Goal: Information Seeking & Learning: Learn about a topic

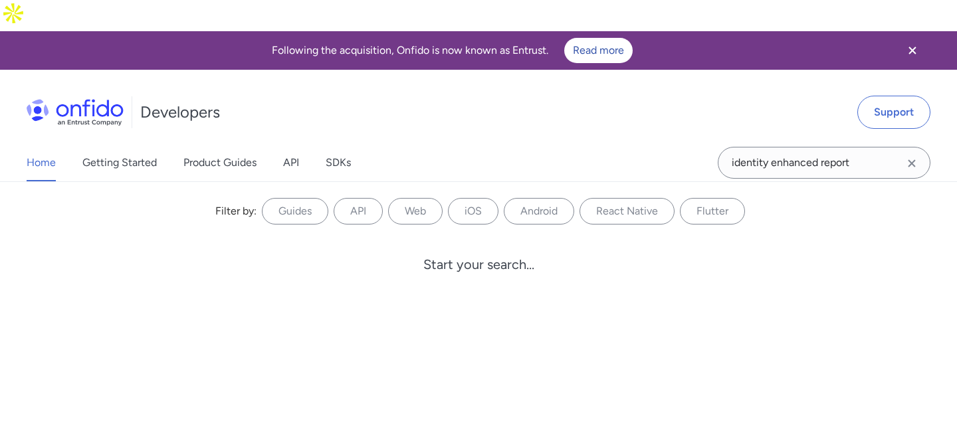
type input "identity enhanced report"
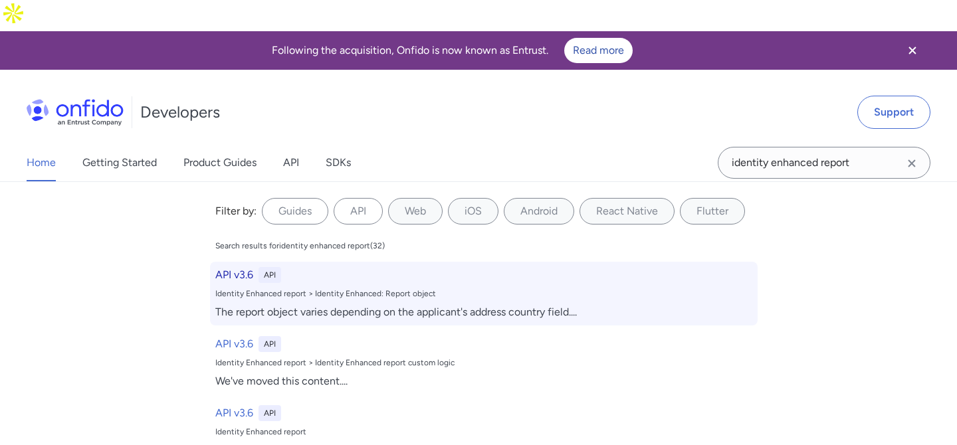
click at [389, 304] on div "The report object varies depending on the applicant's address country field. ..." at bounding box center [483, 312] width 537 height 16
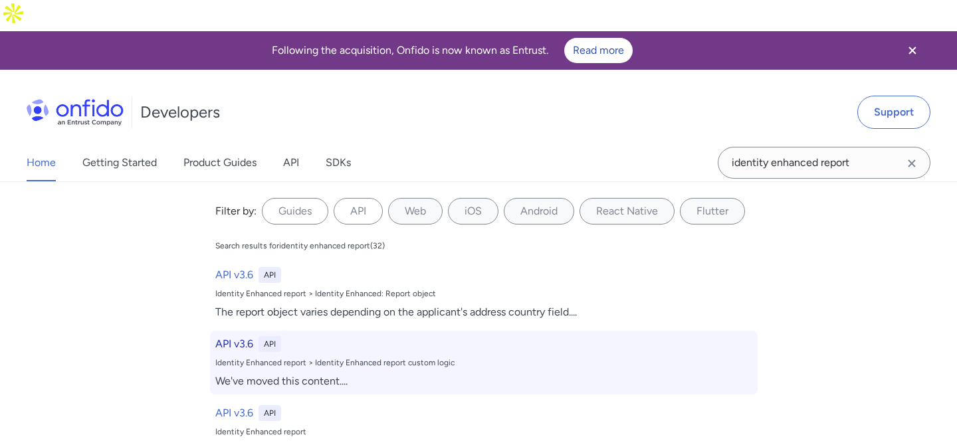
select select "http"
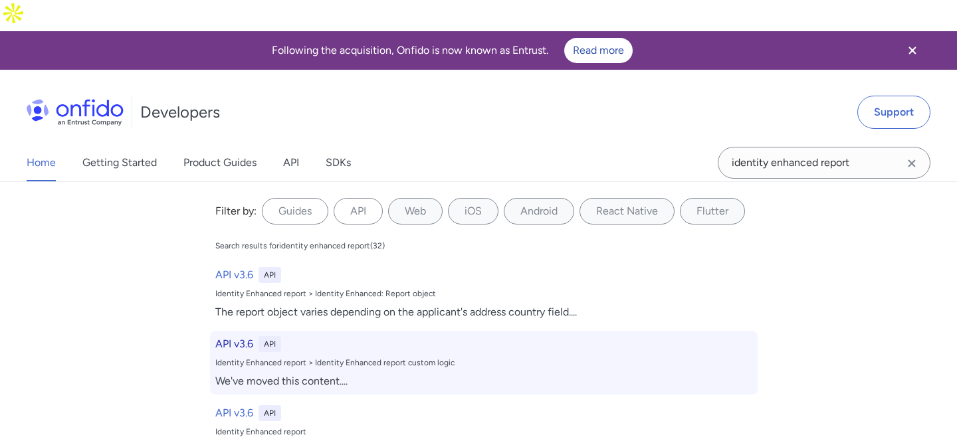
select select "http"
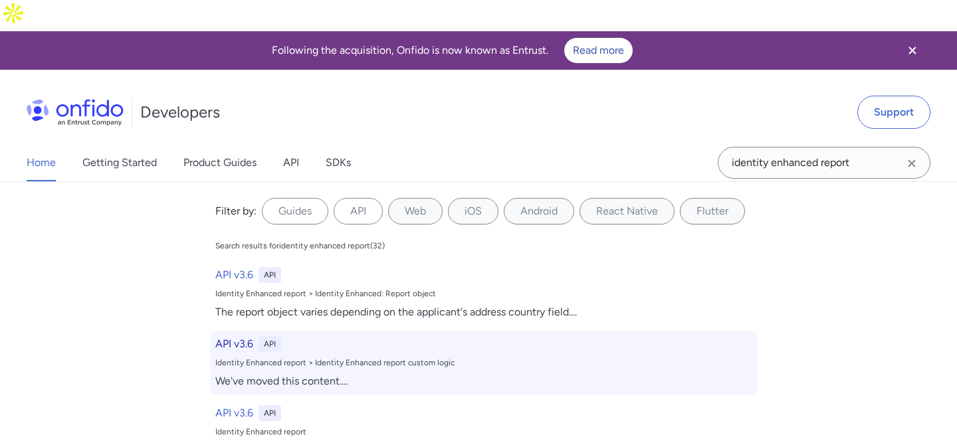
select select "http"
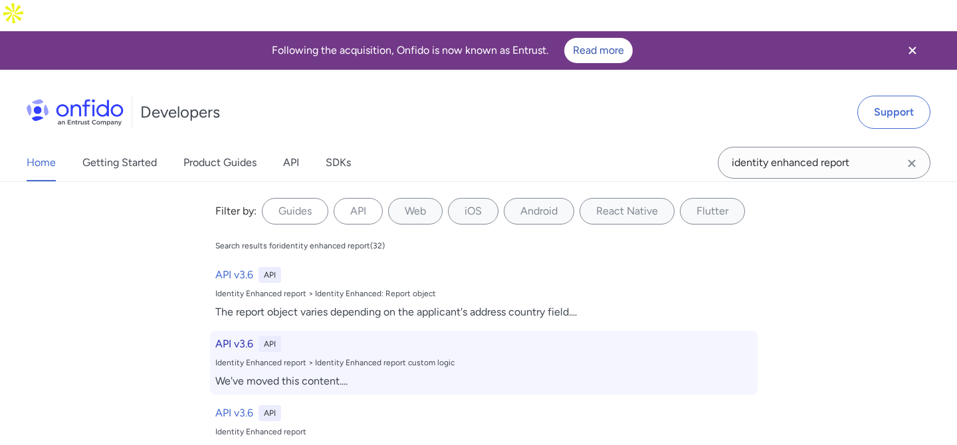
select select "http"
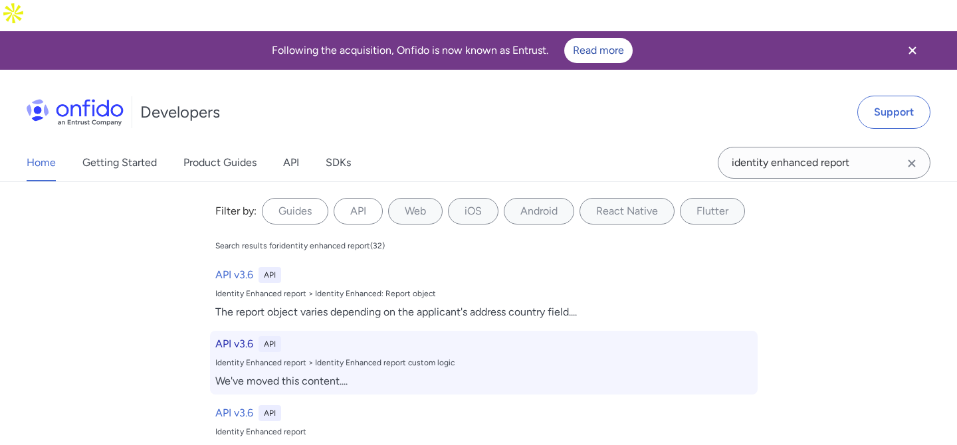
select select "http"
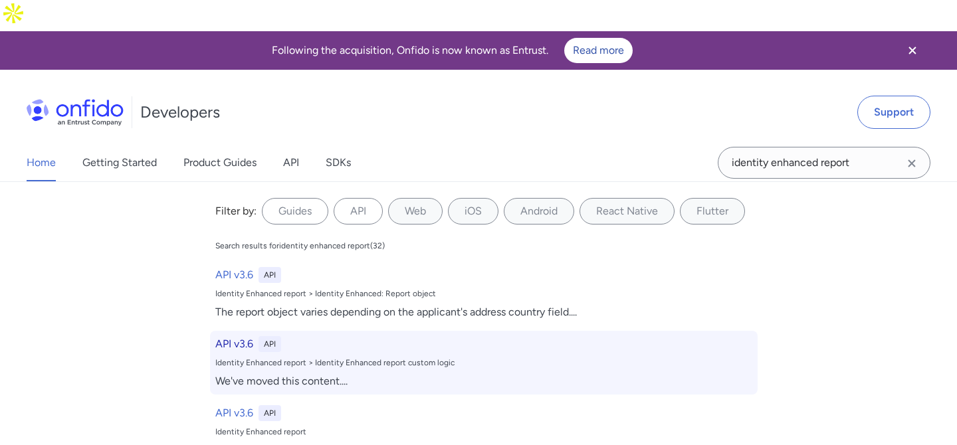
select select "http"
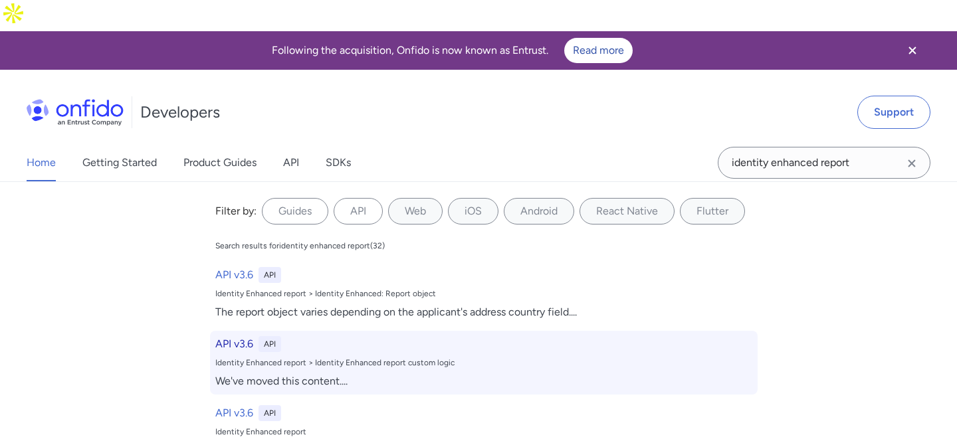
select select "http"
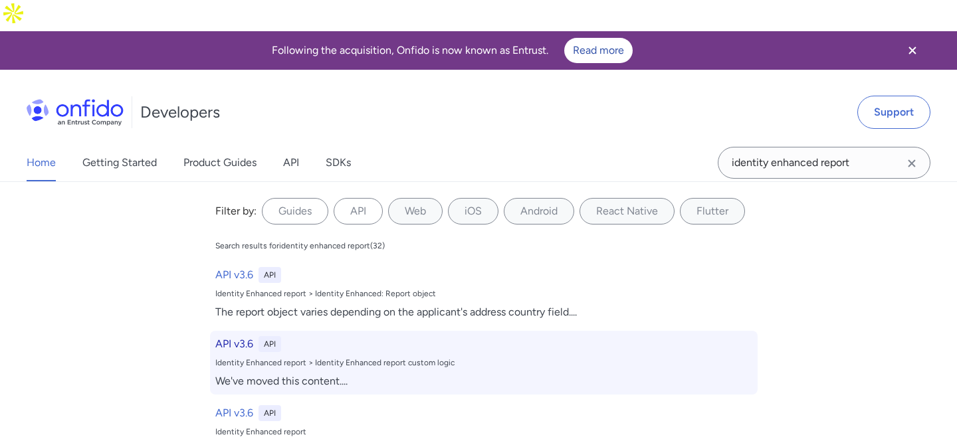
select select "http"
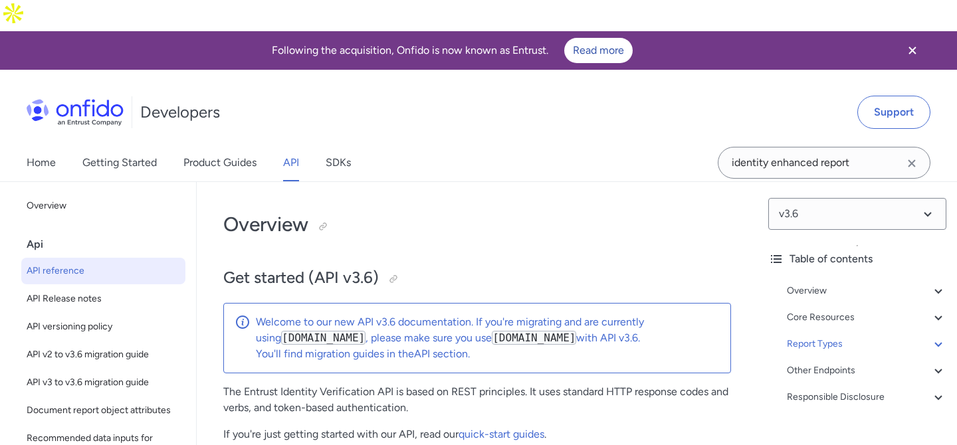
select select "3.6.0"
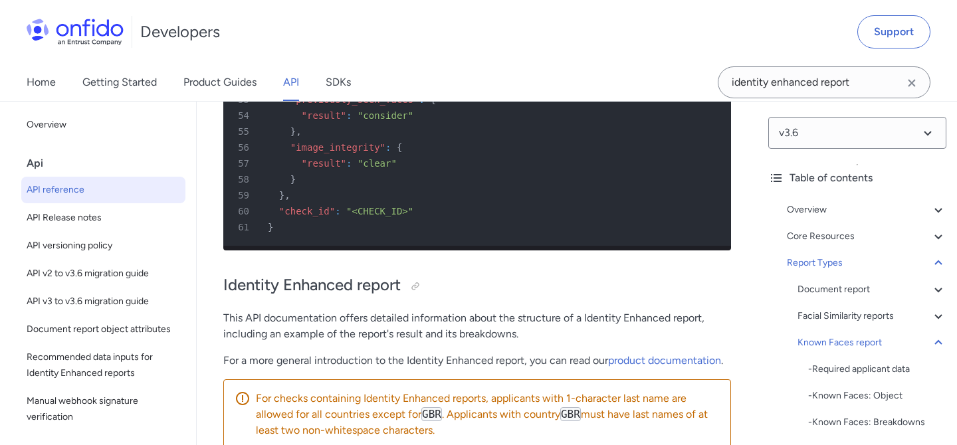
scroll to position [94199, 0]
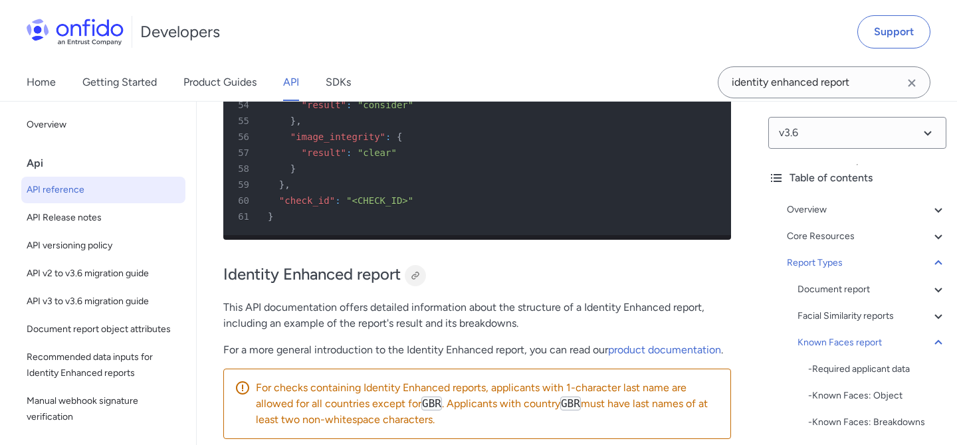
click at [415, 281] on div at bounding box center [415, 275] width 11 height 11
click at [454, 60] on div "Developers Support" at bounding box center [478, 32] width 957 height 64
